Goal: Transaction & Acquisition: Subscribe to service/newsletter

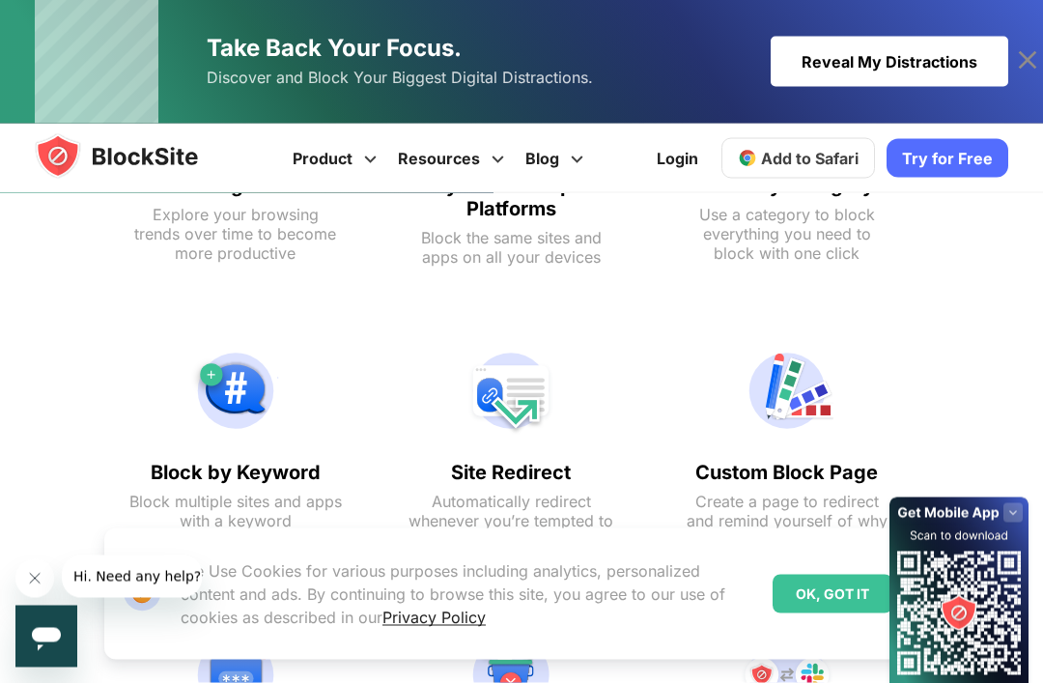
scroll to position [1949, 0]
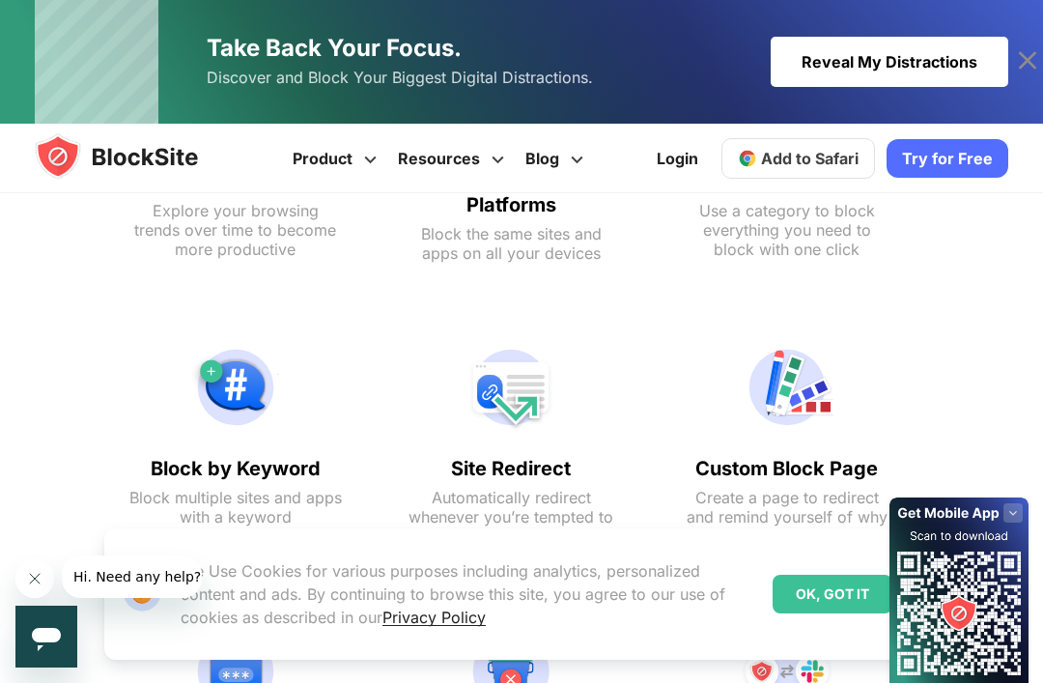
click at [517, 388] on img at bounding box center [511, 387] width 212 height 93
click at [523, 434] on img at bounding box center [511, 387] width 212 height 93
click at [558, 467] on text "Site Redirect" at bounding box center [511, 468] width 212 height 23
click at [569, 493] on text "Automatically redirect whenever you’re tempted to open a blocked site or app" at bounding box center [511, 517] width 212 height 58
click at [519, 404] on img at bounding box center [511, 387] width 212 height 93
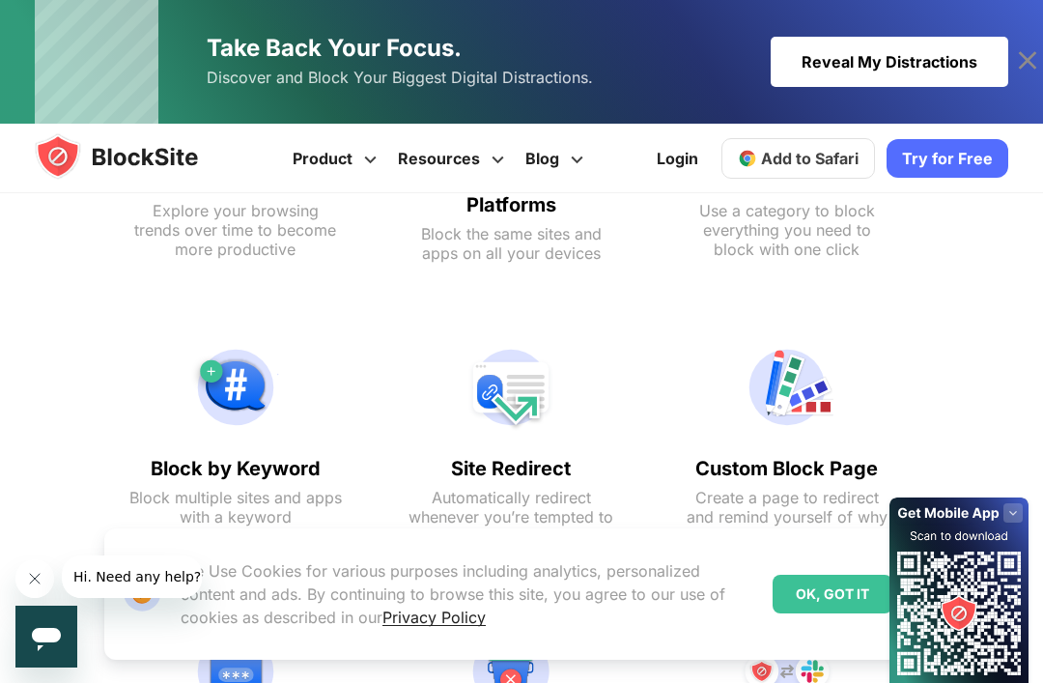
click at [529, 401] on img at bounding box center [511, 387] width 212 height 93
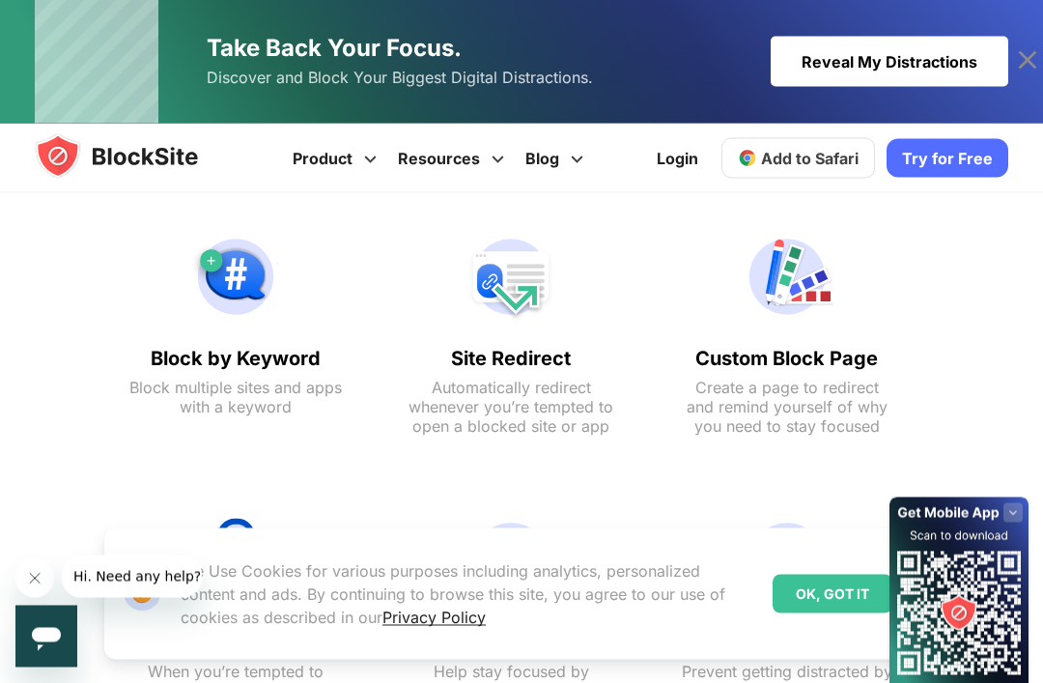
scroll to position [2059, 0]
click at [569, 367] on text "Site Redirect" at bounding box center [511, 358] width 212 height 23
click at [588, 448] on div "Site Redirect Automatically redirect whenever you’re tempted to open a blocked …" at bounding box center [510, 333] width 251 height 259
click at [562, 442] on div "Site Redirect Automatically redirect whenever you’re tempted to open a blocked …" at bounding box center [510, 333] width 251 height 259
click at [831, 613] on div "OK, GOT IT" at bounding box center [833, 594] width 120 height 39
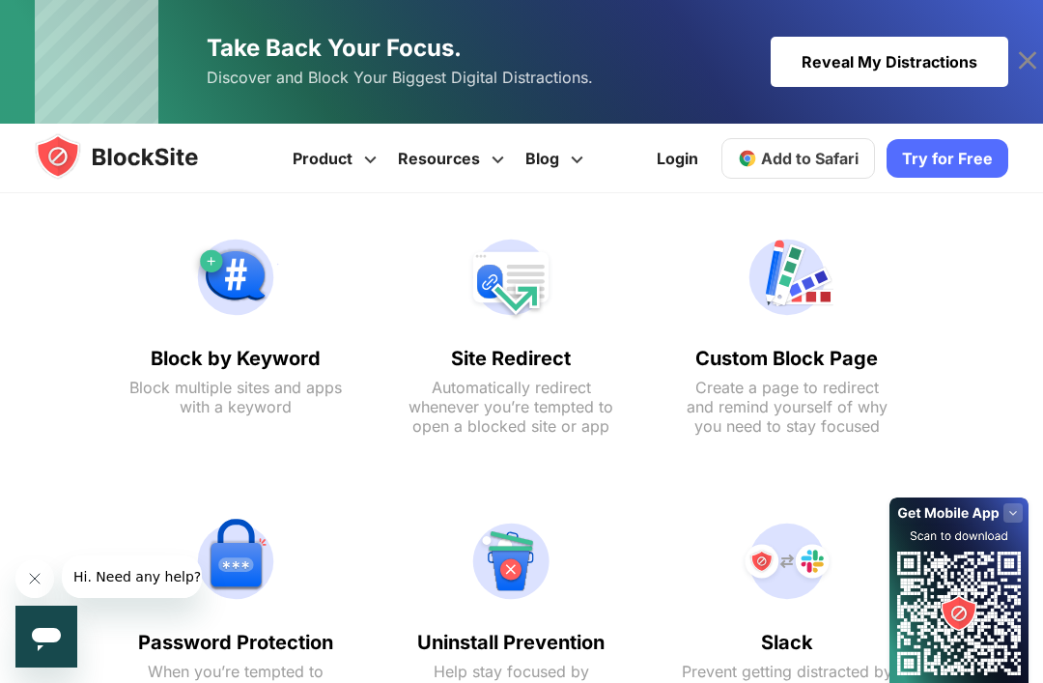
click at [504, 315] on img at bounding box center [511, 277] width 212 height 93
click at [545, 314] on img at bounding box center [511, 277] width 212 height 93
click at [529, 347] on div "Site Redirect Automatically redirect whenever you’re tempted to open a blocked …" at bounding box center [510, 333] width 251 height 259
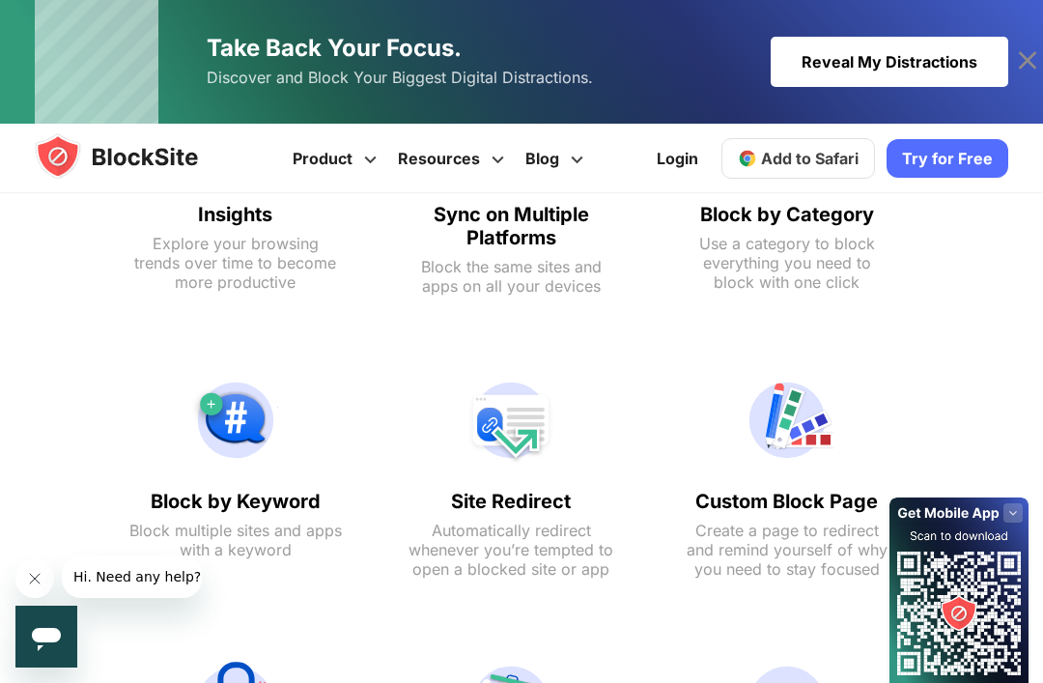
scroll to position [1921, 0]
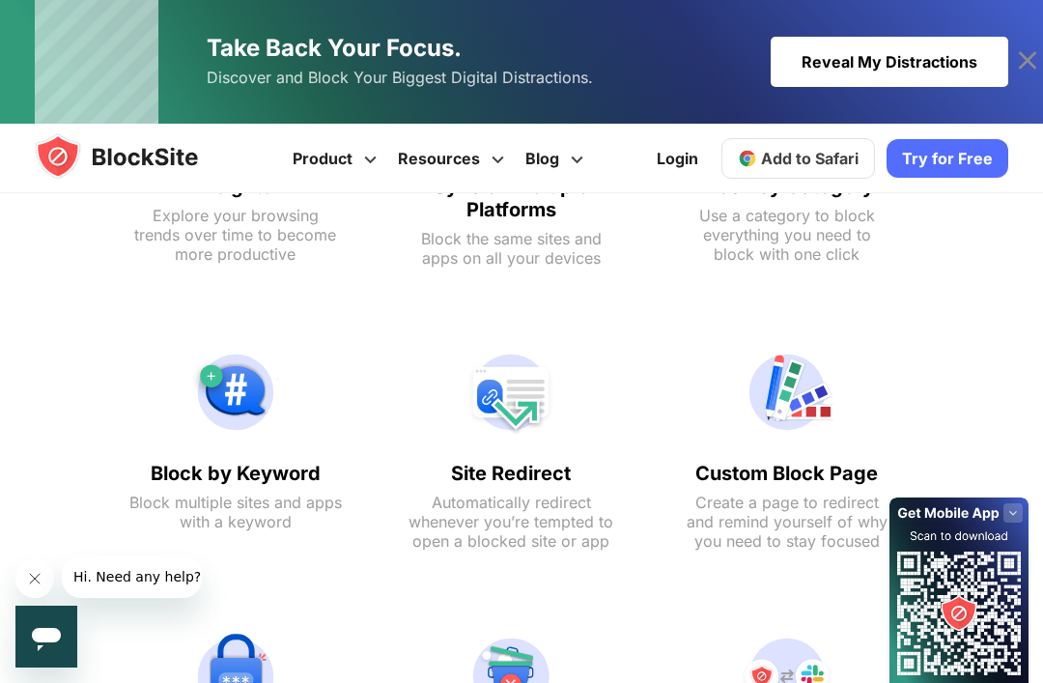
click at [966, 157] on link "Try for Free" at bounding box center [948, 158] width 122 height 39
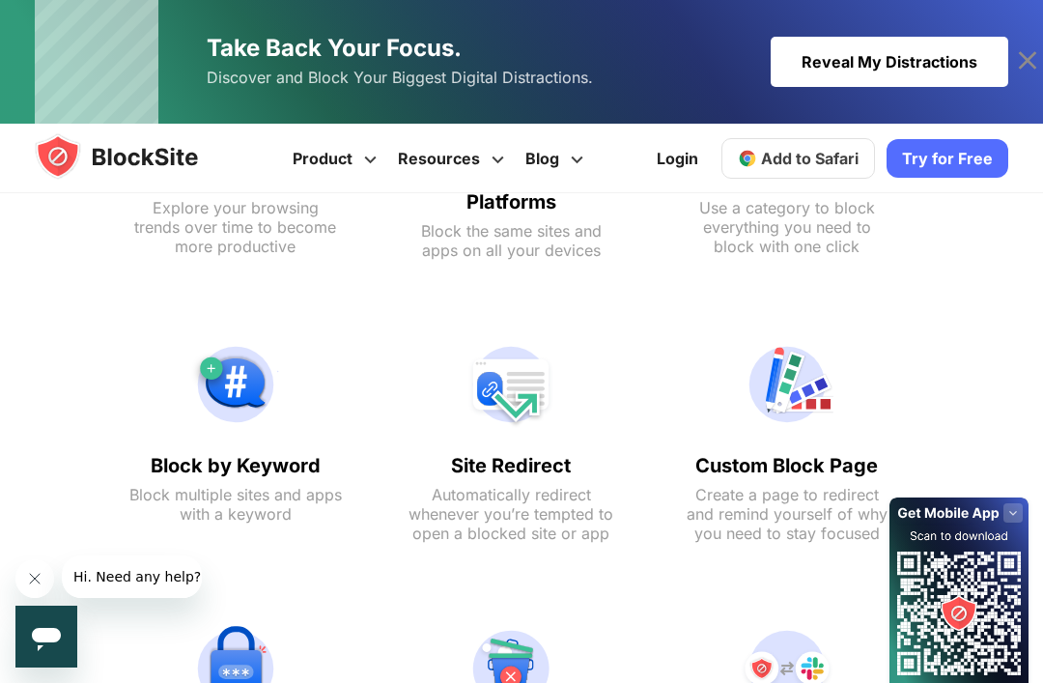
scroll to position [1952, 0]
